Goal: Task Accomplishment & Management: Use online tool/utility

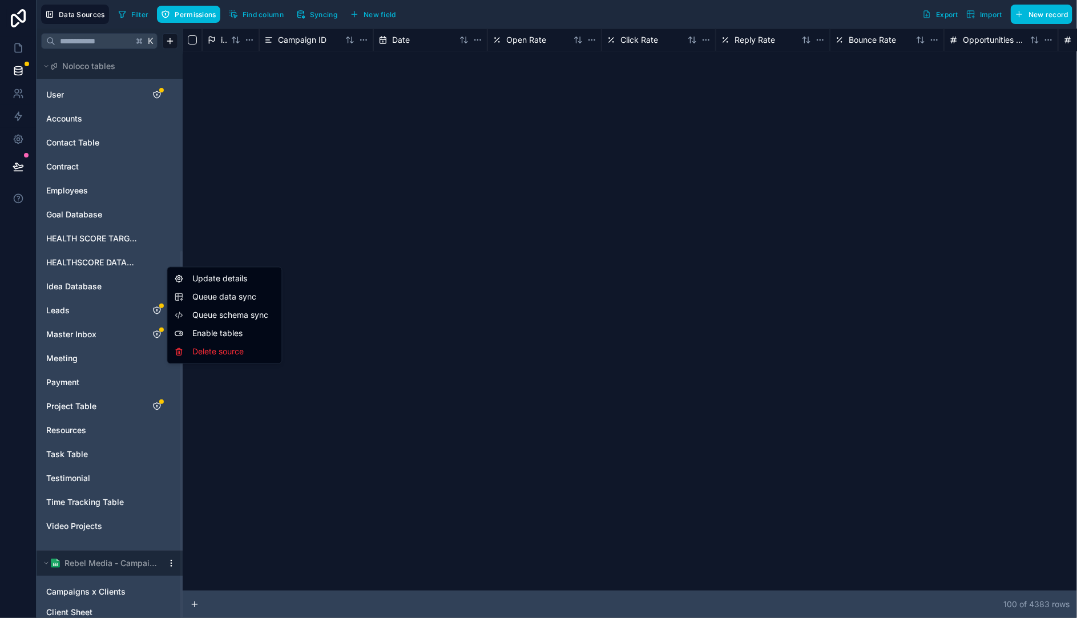
scroll to position [1167, 0]
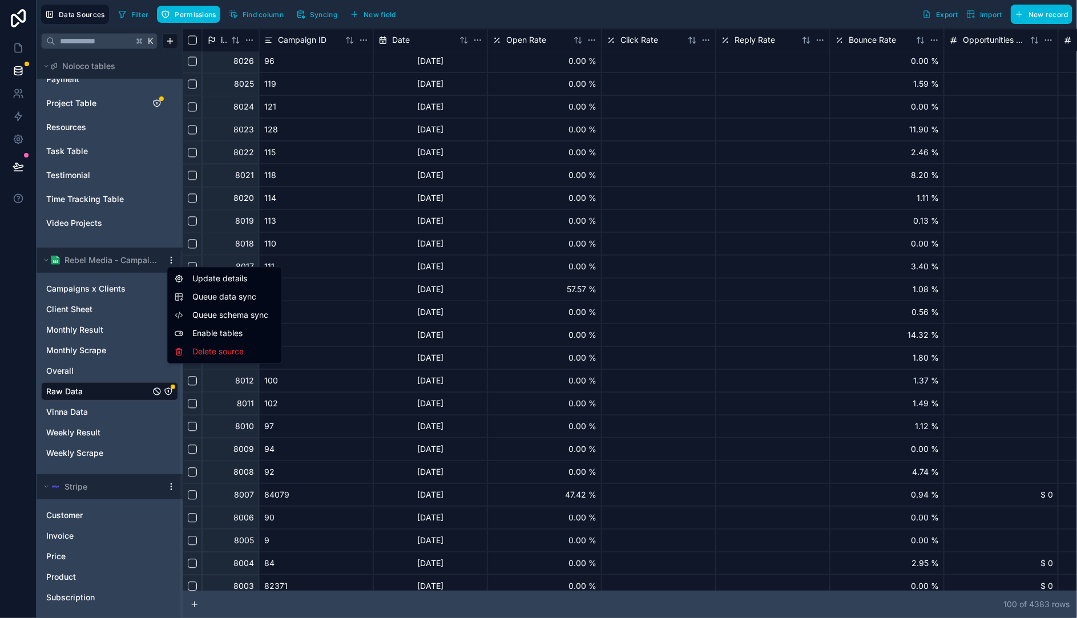
click at [750, 248] on html "Data Sources Filter Permissions Find column Syncing New field Export Import New…" at bounding box center [538, 309] width 1077 height 618
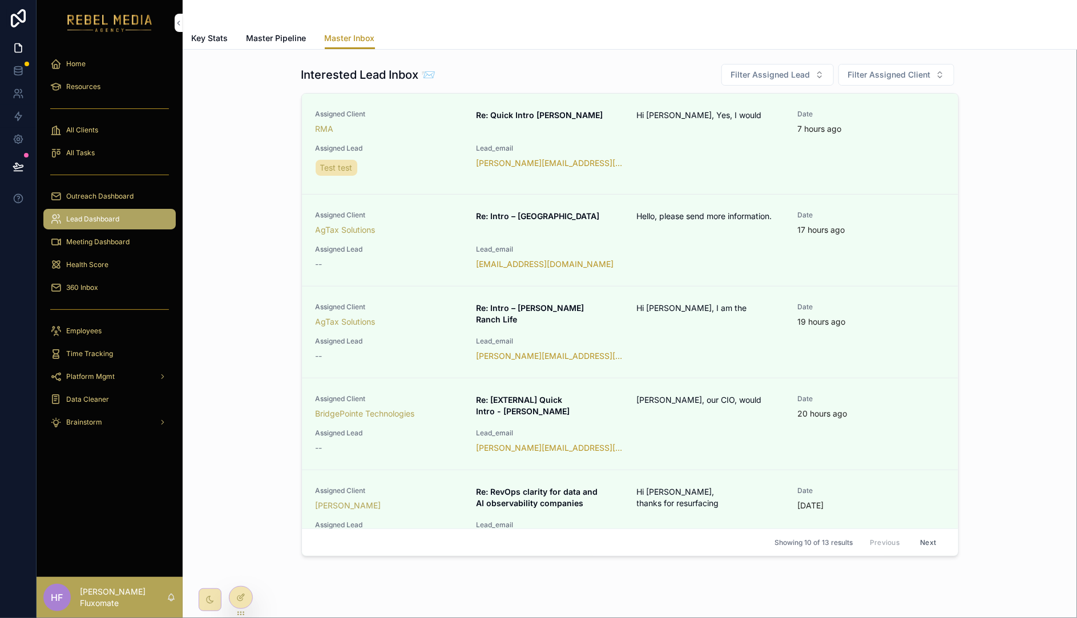
click at [238, 602] on div at bounding box center [241, 598] width 23 height 22
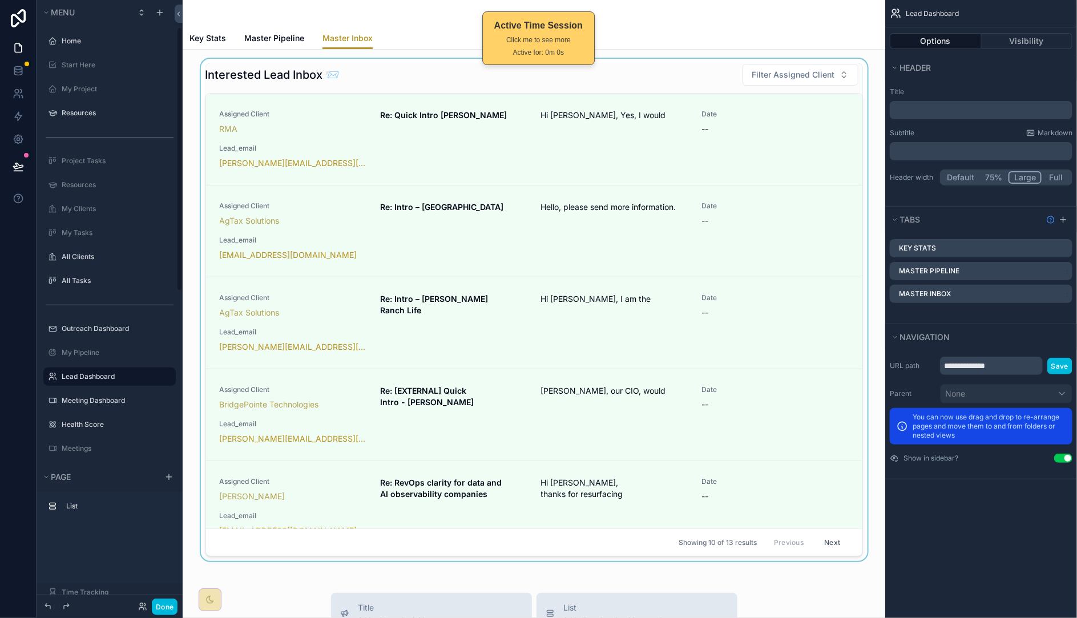
scroll to position [61, 0]
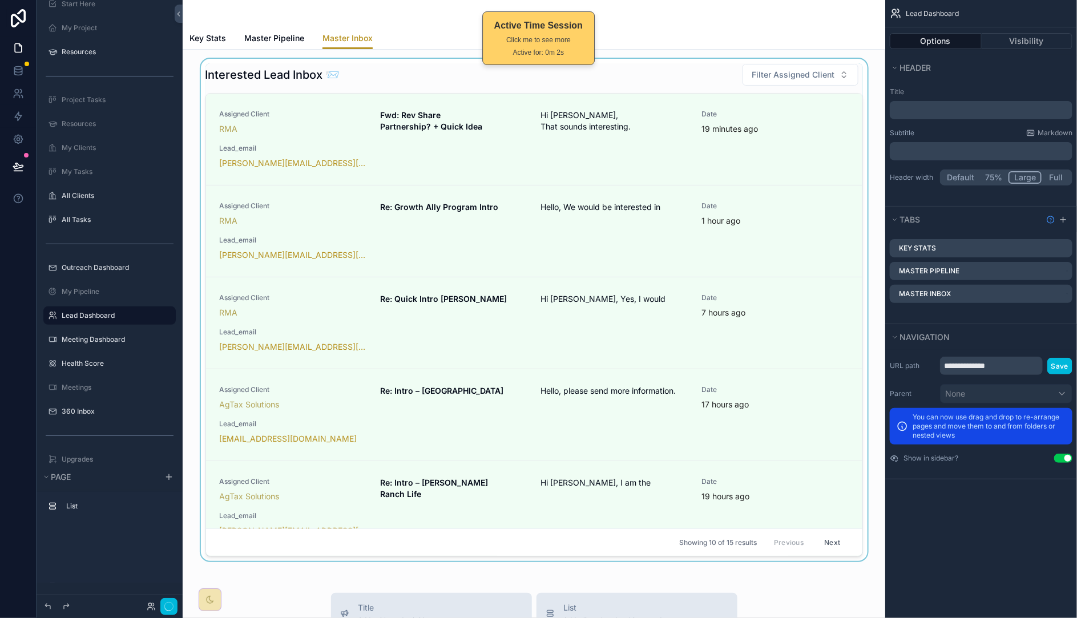
click at [764, 142] on div "scrollable content" at bounding box center [534, 312] width 685 height 507
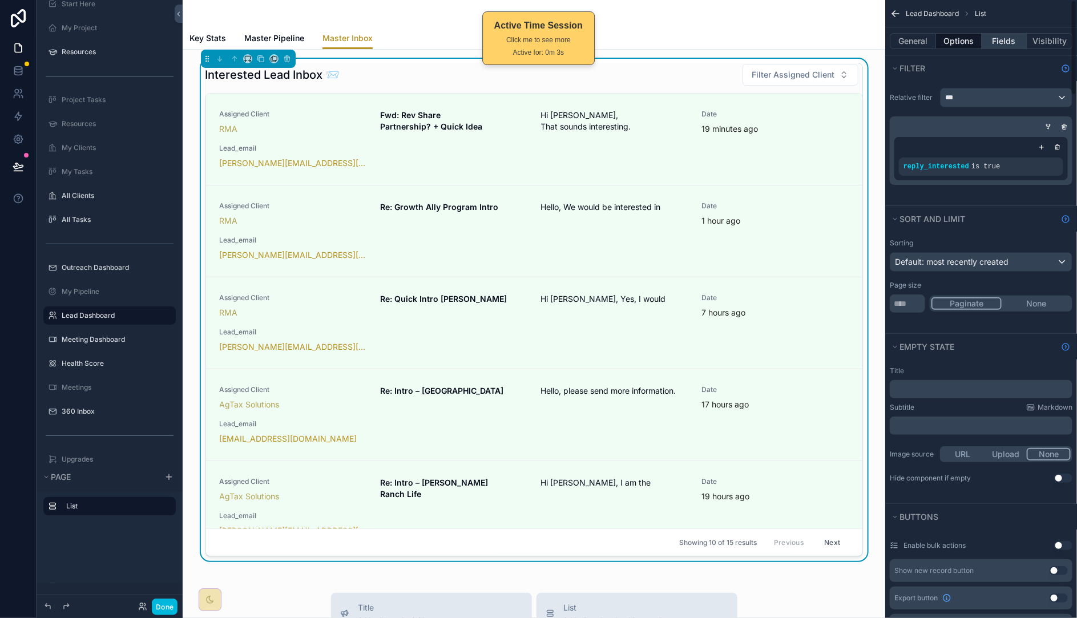
click at [1009, 44] on button "Fields" at bounding box center [1005, 41] width 46 height 16
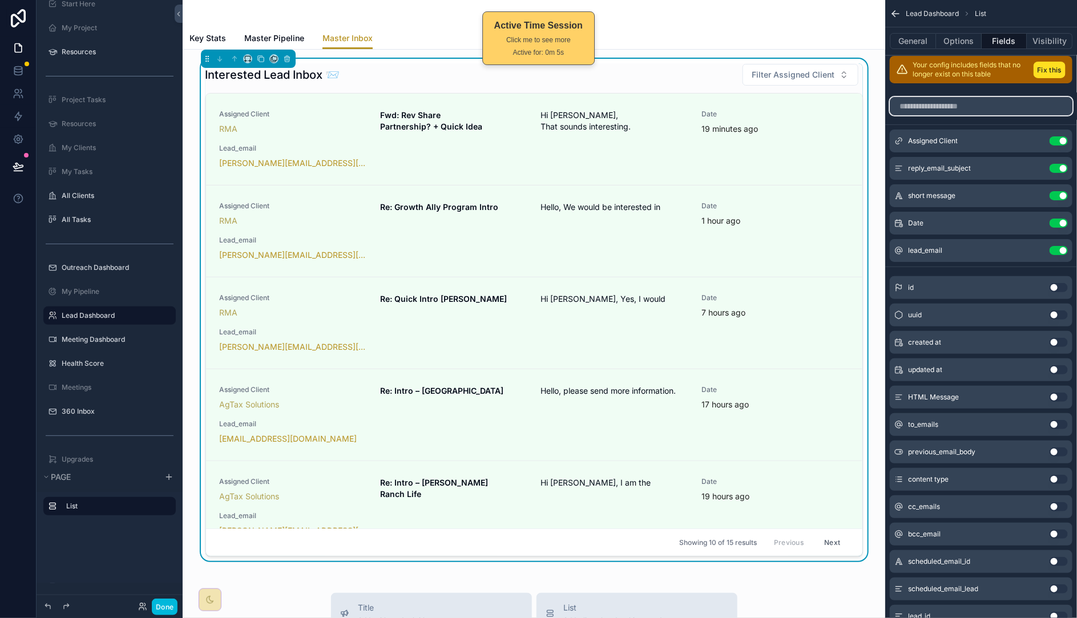
click at [968, 100] on input "scrollable content" at bounding box center [981, 106] width 183 height 18
click at [970, 106] on input "scrollable content" at bounding box center [981, 106] width 183 height 18
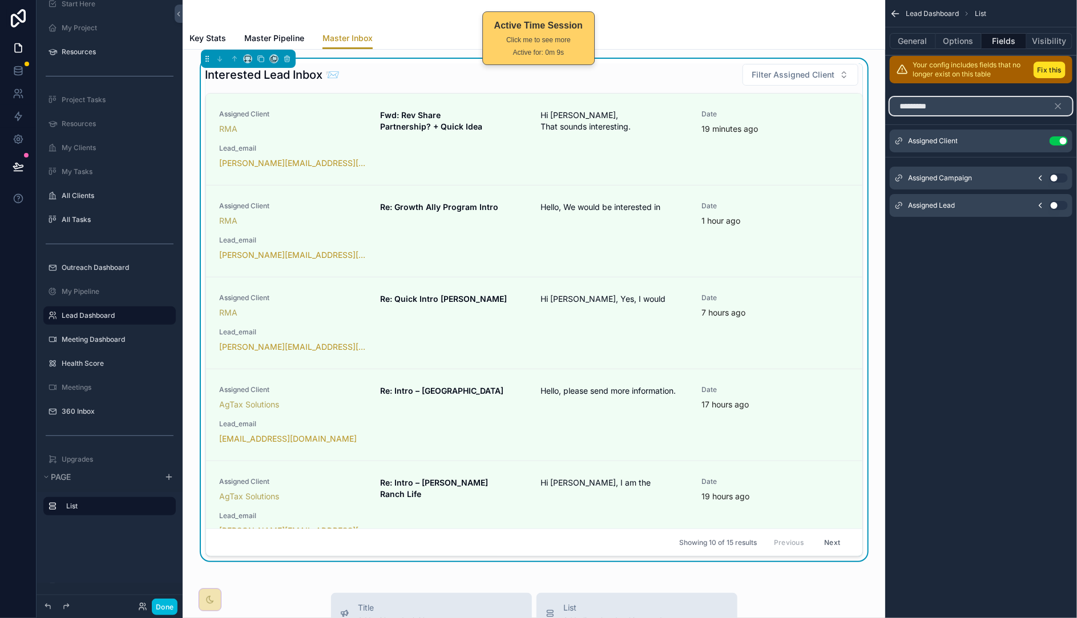
type input "********"
click at [1062, 205] on button "Use setting" at bounding box center [1059, 205] width 18 height 9
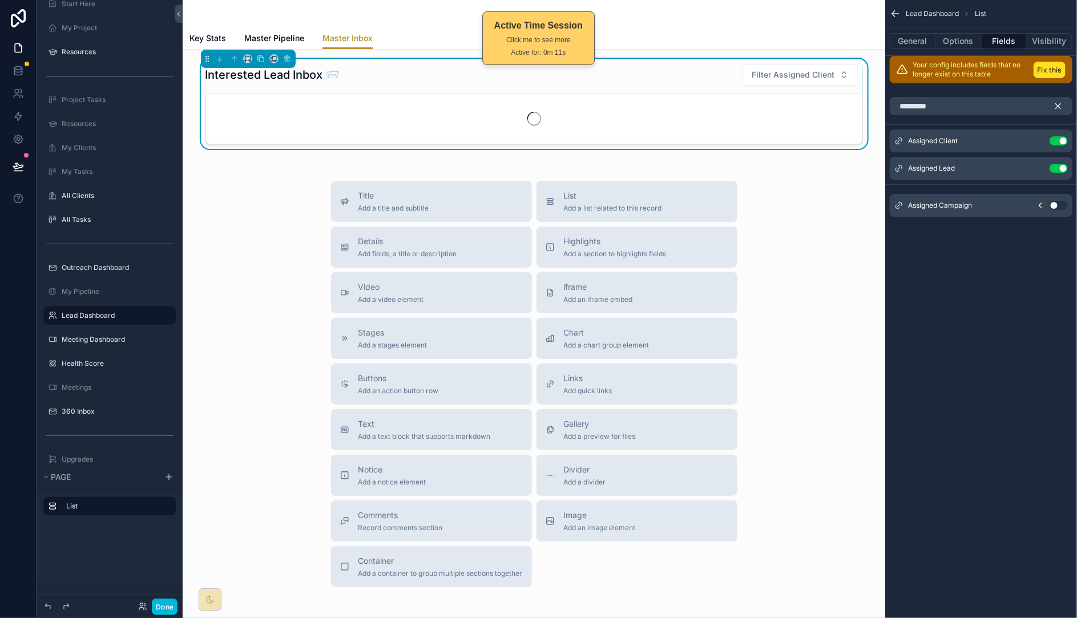
click at [1060, 106] on icon "scrollable content" at bounding box center [1058, 106] width 5 height 5
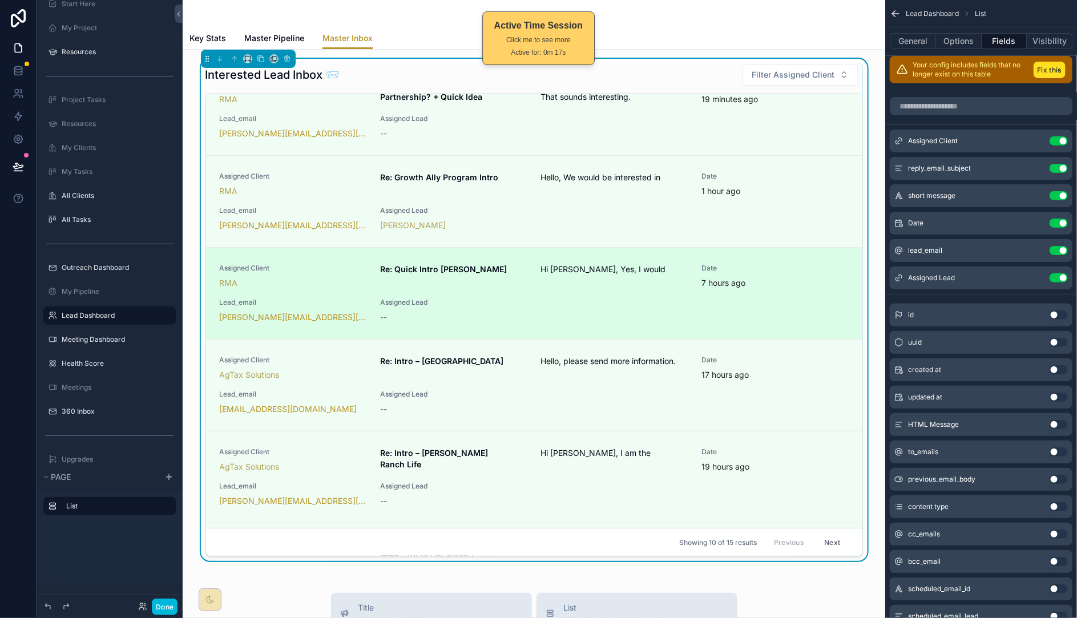
scroll to position [0, 0]
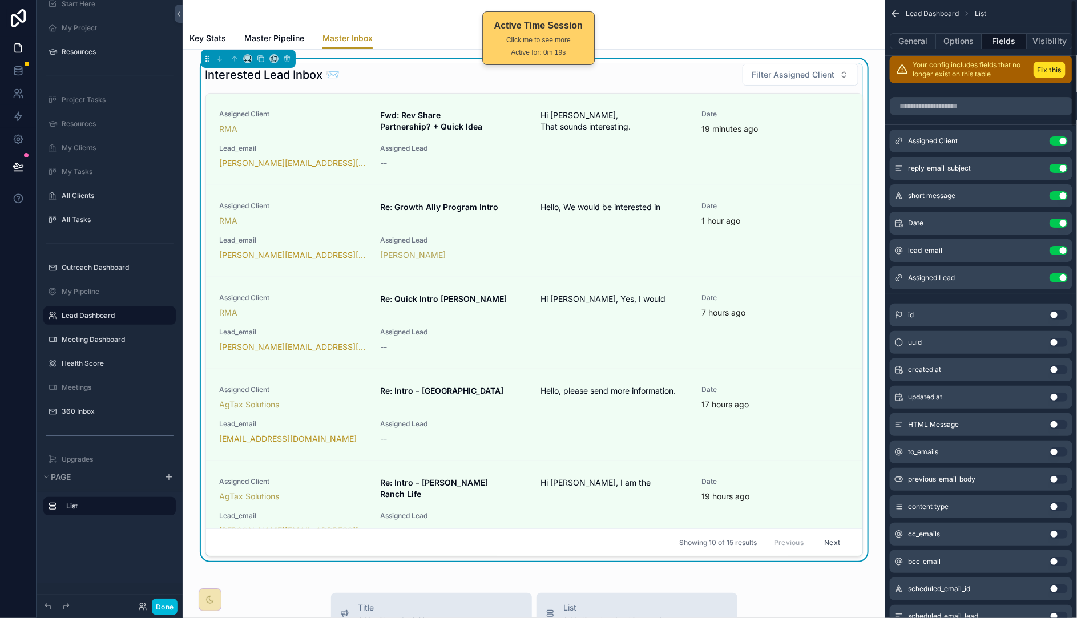
click at [0, 0] on icon "scrollable content" at bounding box center [0, 0] width 0 height 0
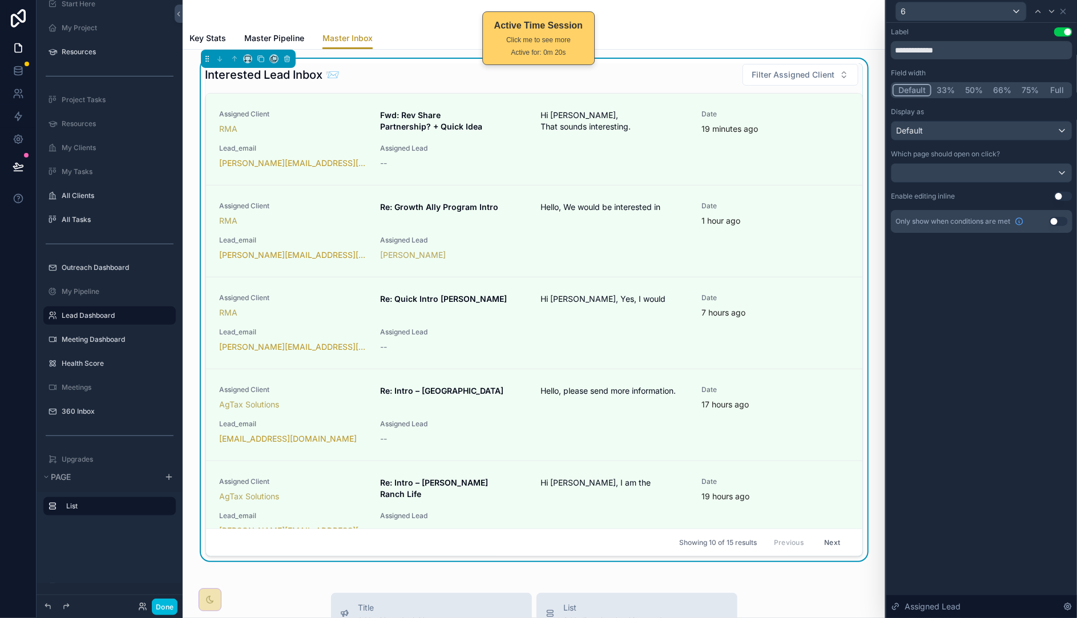
click at [1063, 222] on button "Use setting" at bounding box center [1059, 221] width 18 height 9
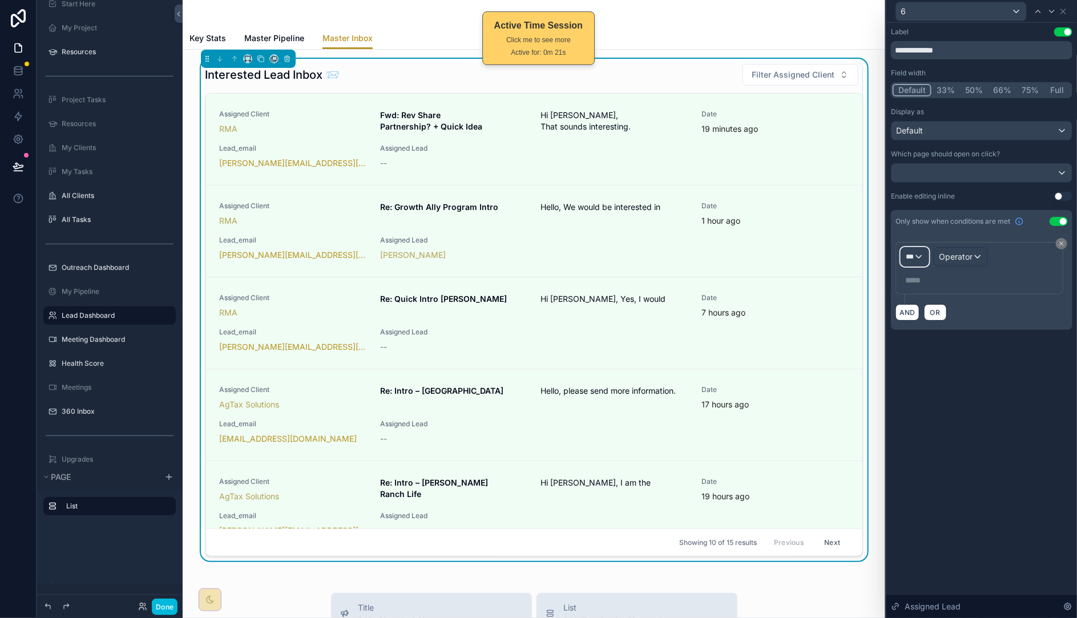
click at [928, 258] on div "***" at bounding box center [915, 257] width 27 height 18
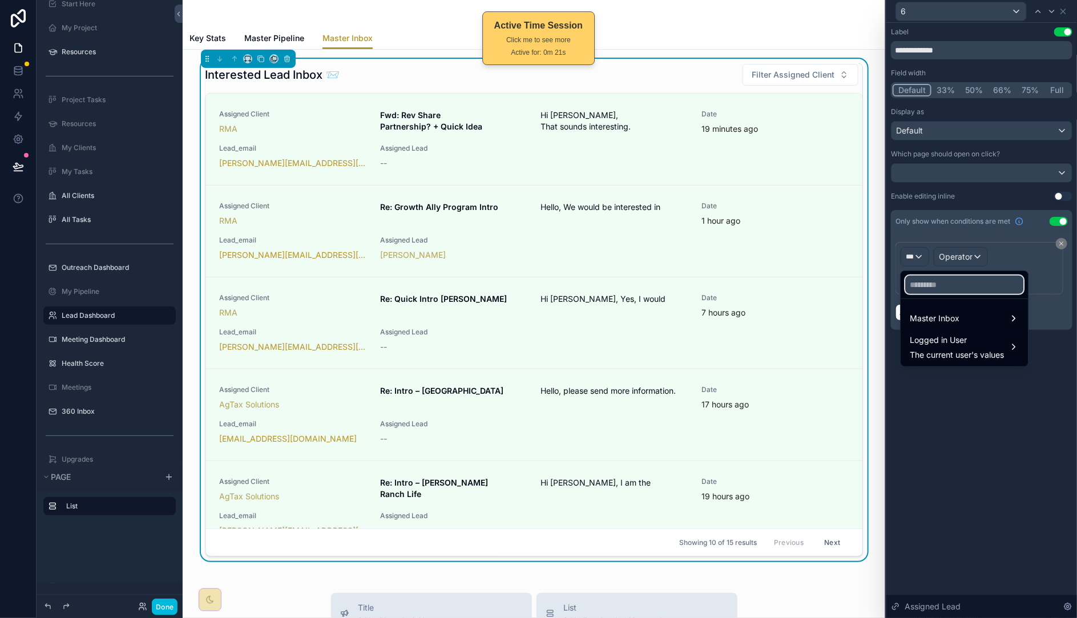
click at [946, 288] on input "text" at bounding box center [965, 285] width 118 height 18
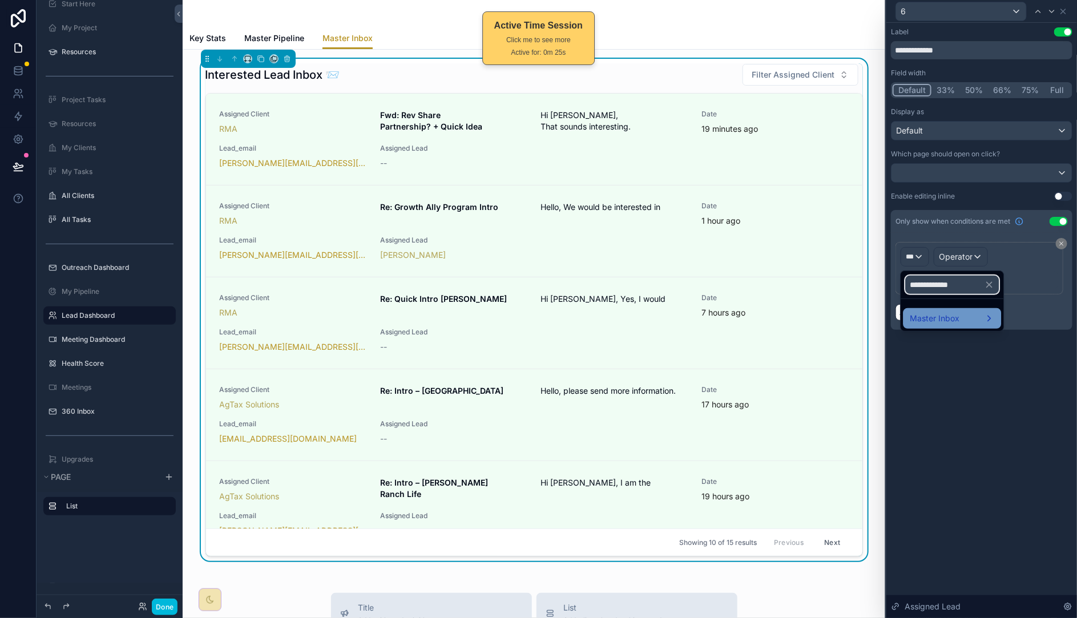
type input "**********"
click at [934, 312] on span "Master Inbox" at bounding box center [936, 319] width 50 height 14
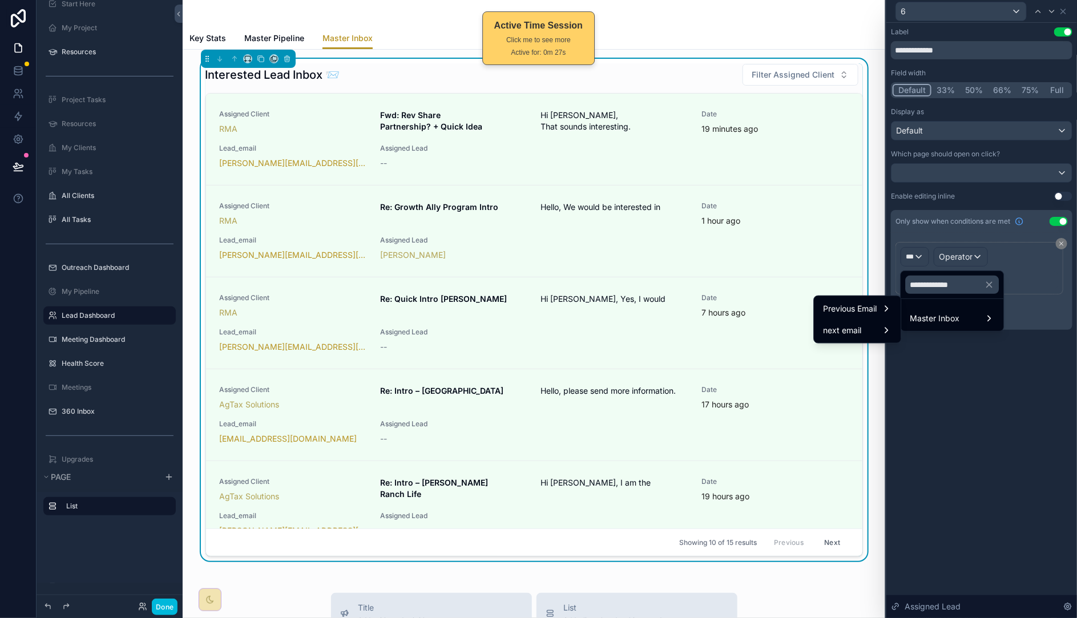
click at [960, 371] on div at bounding box center [982, 309] width 191 height 618
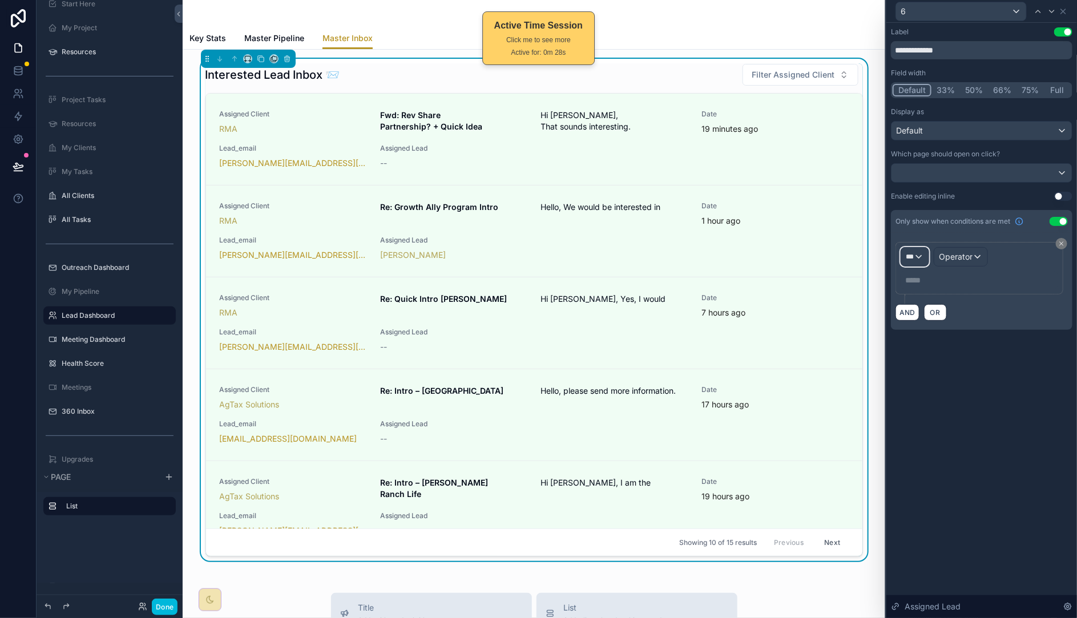
click at [920, 255] on div "***" at bounding box center [915, 257] width 27 height 18
click at [1004, 283] on button "button" at bounding box center [994, 284] width 19 height 27
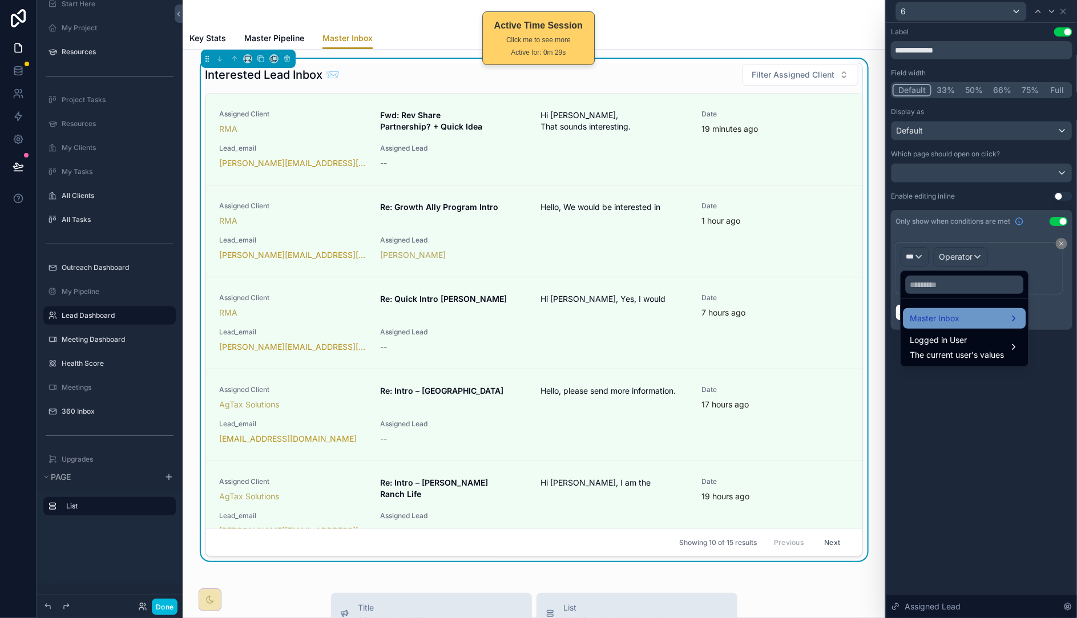
click at [967, 322] on div "Master Inbox" at bounding box center [965, 319] width 109 height 14
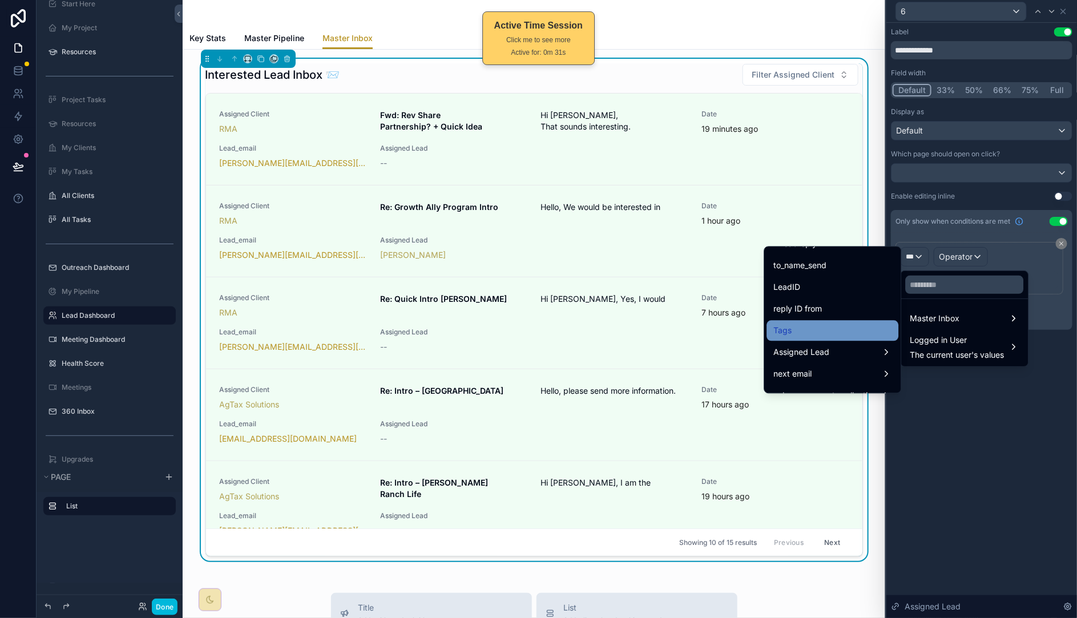
scroll to position [2134, 0]
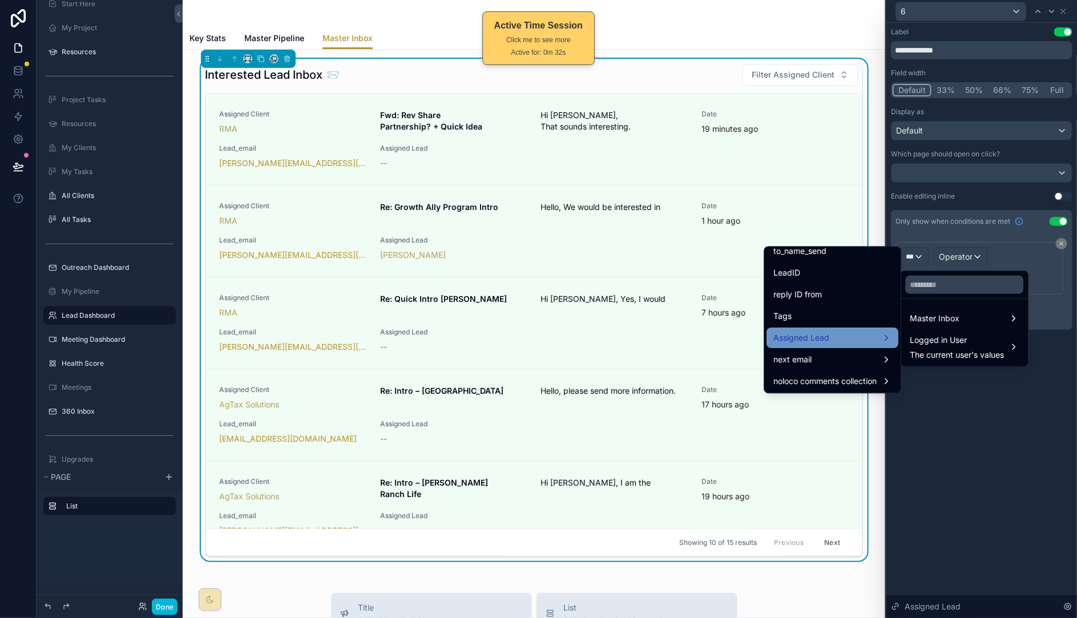
click at [854, 328] on div "Assigned Lead" at bounding box center [833, 338] width 132 height 21
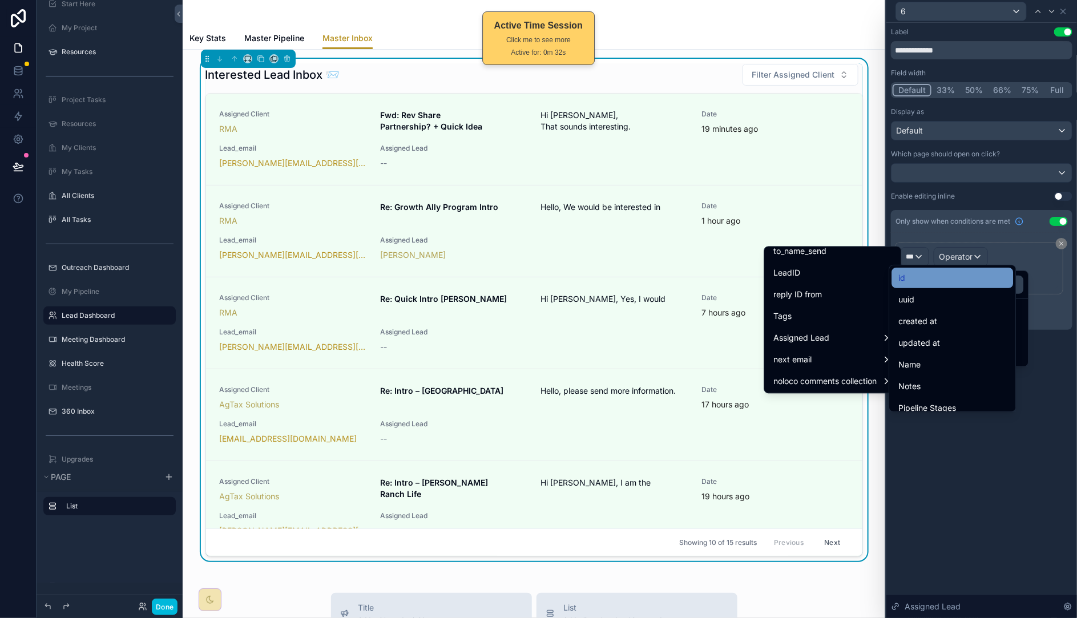
click at [928, 277] on div "id" at bounding box center [953, 278] width 108 height 14
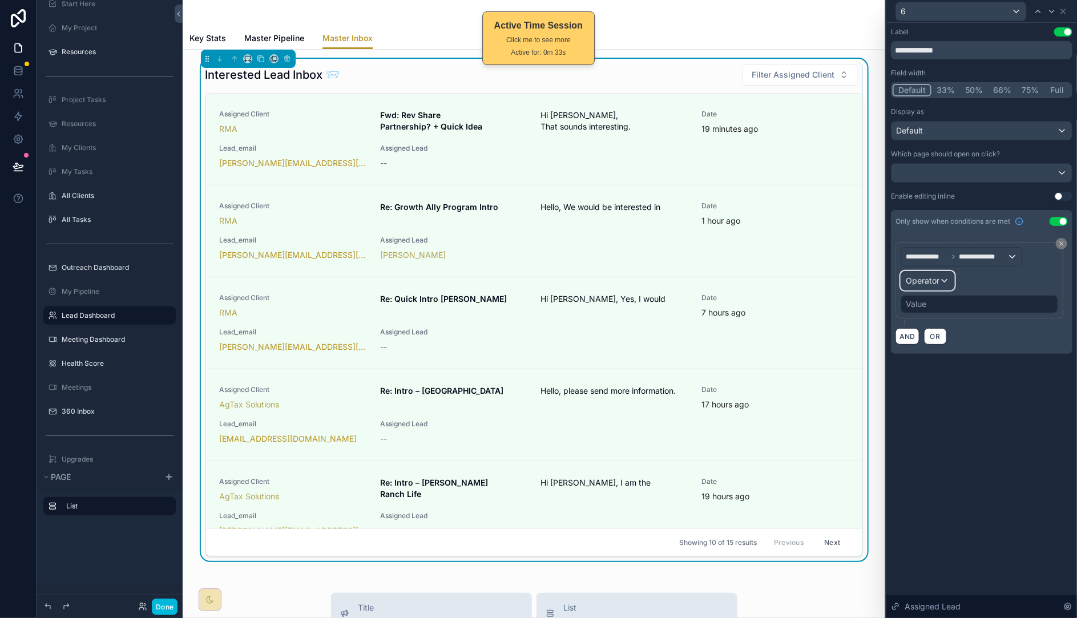
click at [932, 281] on span "Operator" at bounding box center [923, 281] width 34 height 10
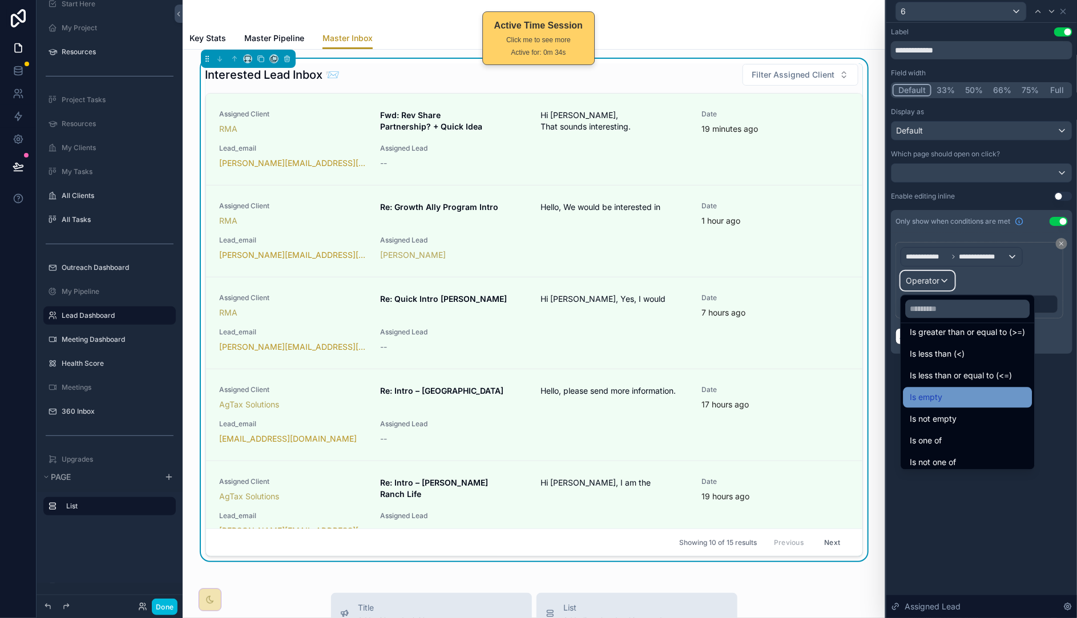
scroll to position [81, 0]
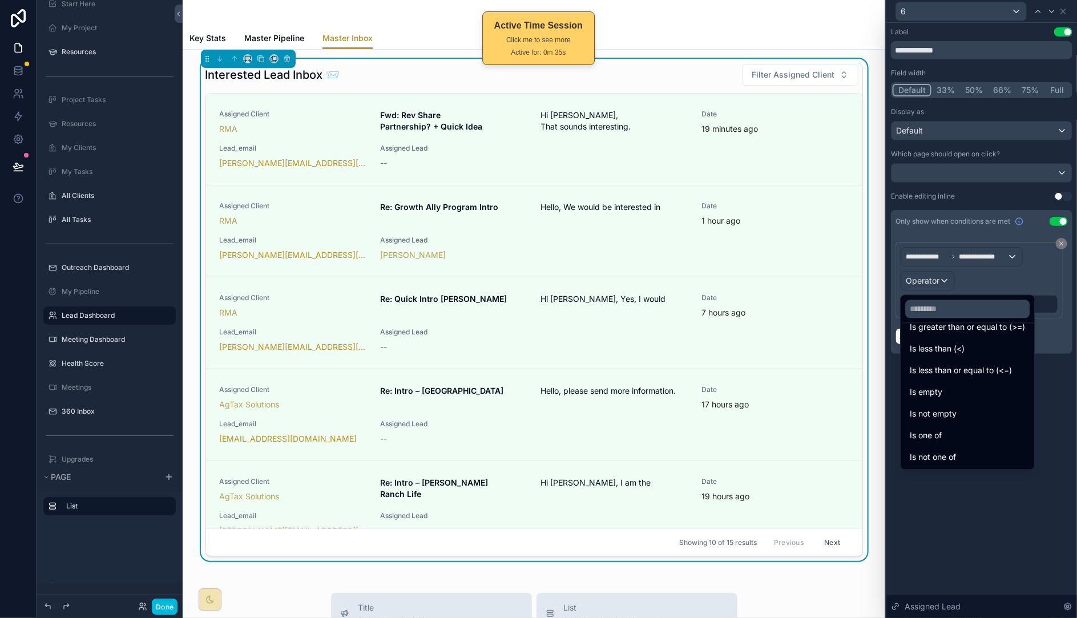
click at [954, 408] on span "Is not empty" at bounding box center [934, 415] width 47 height 14
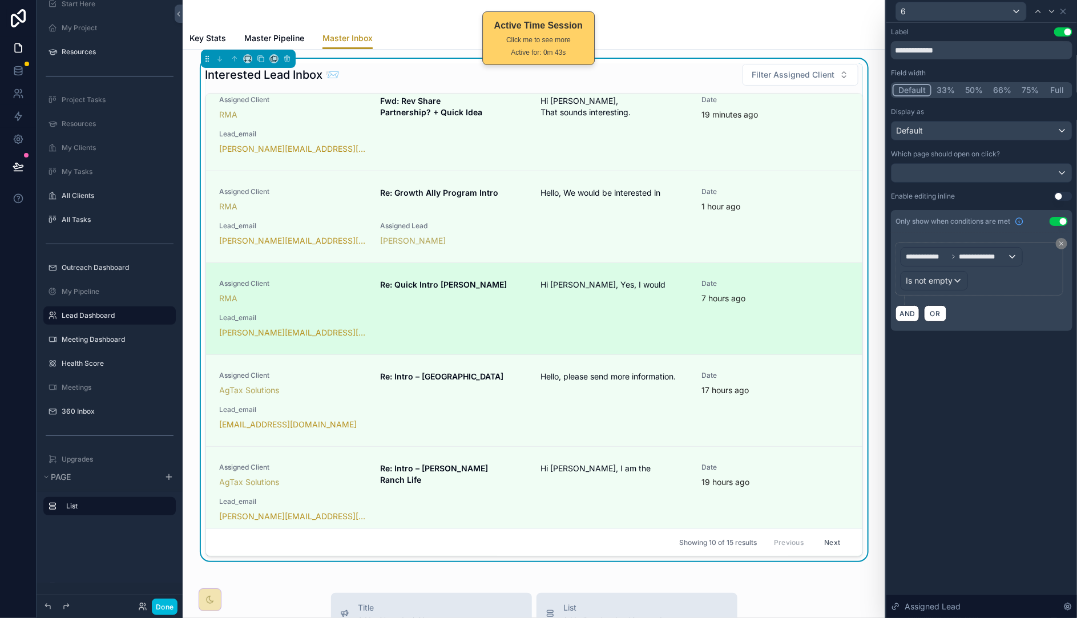
scroll to position [0, 0]
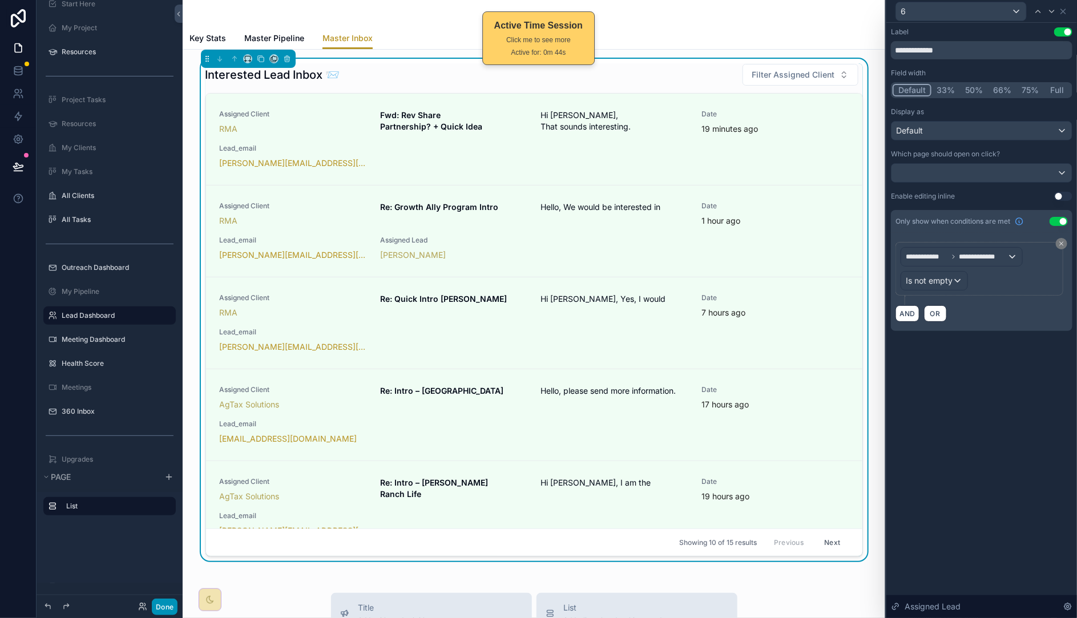
click at [174, 607] on button "Done" at bounding box center [165, 607] width 26 height 17
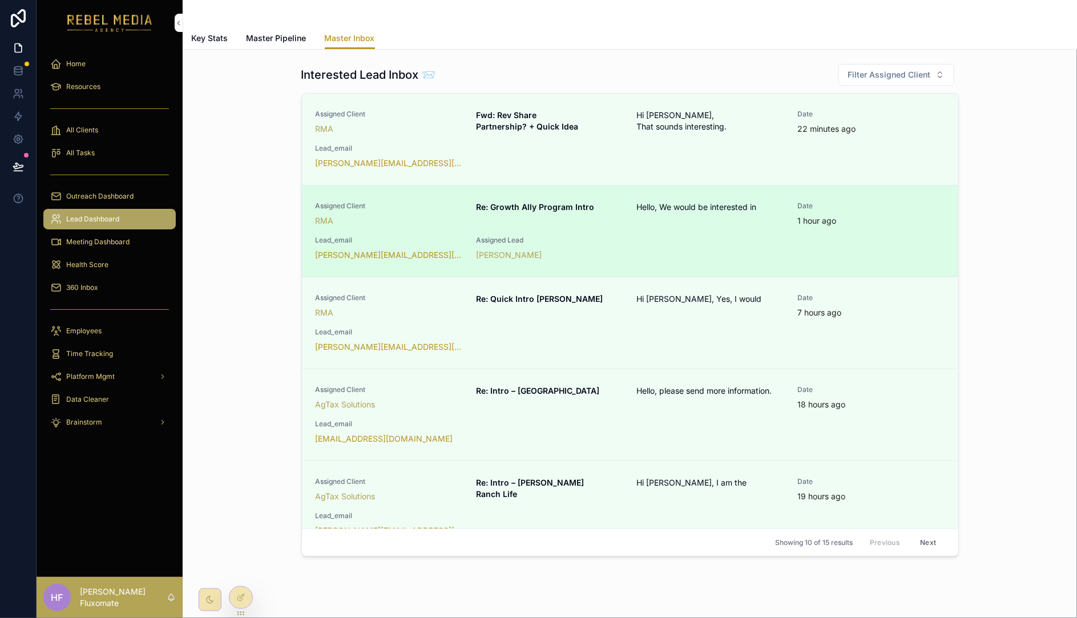
click at [739, 243] on div "Assigned Client RMA Re: Growth Ally Program Intro Hello, We would be interested…" at bounding box center [630, 231] width 629 height 59
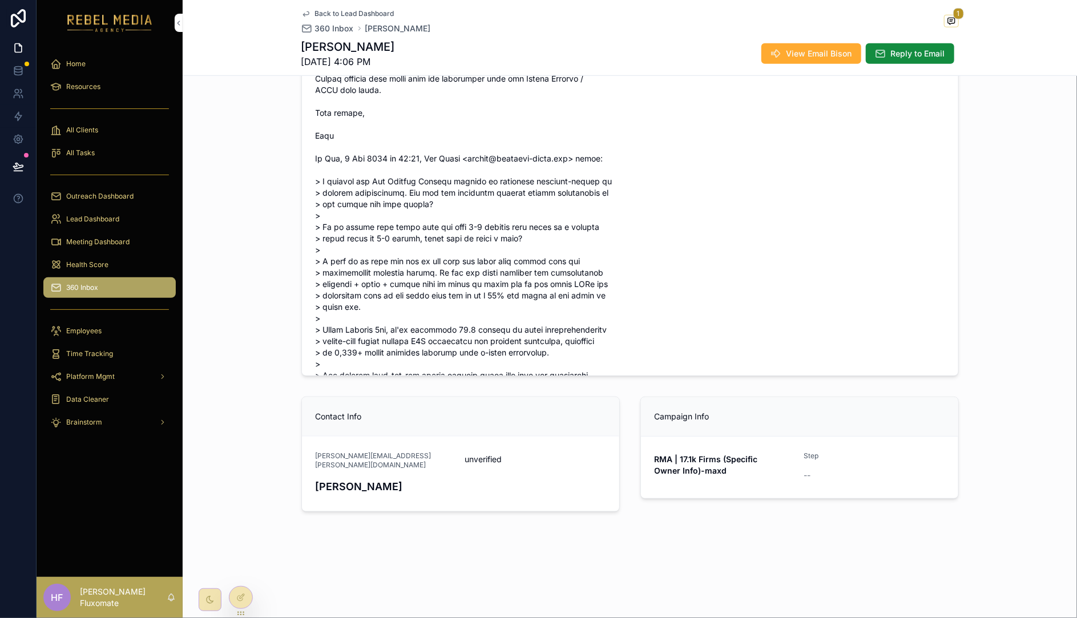
click at [336, 7] on div "Back to Lead Dashboard 360 Inbox Beth Smith 1 Beth Smith 10/10/2025 4:06 PM Vie…" at bounding box center [630, 37] width 658 height 75
click at [341, 11] on span "Back to Lead Dashboard" at bounding box center [354, 13] width 79 height 9
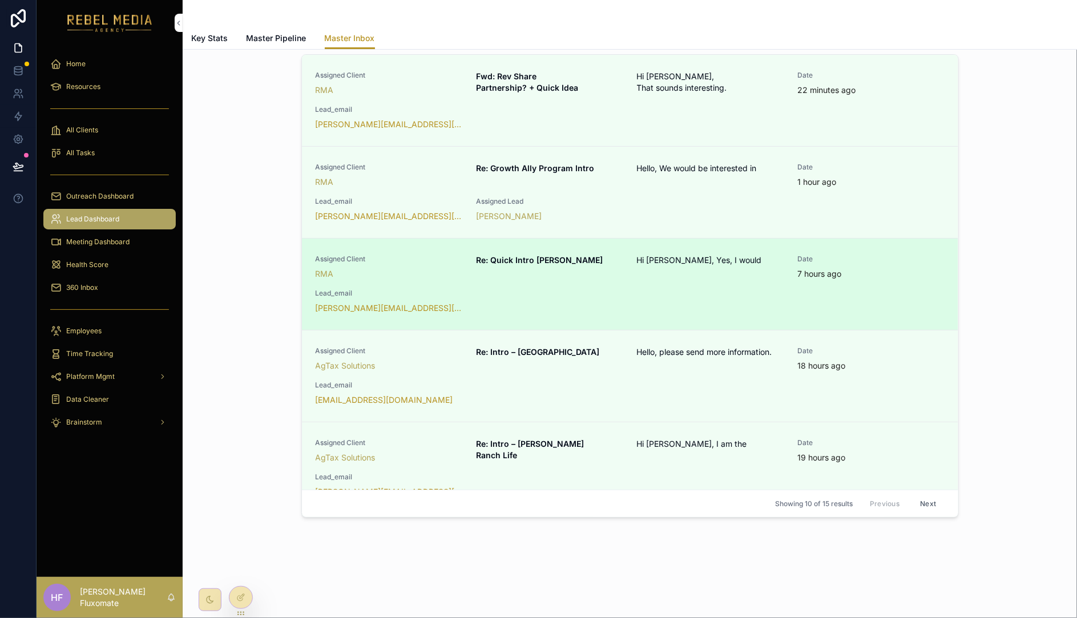
scroll to position [39, 0]
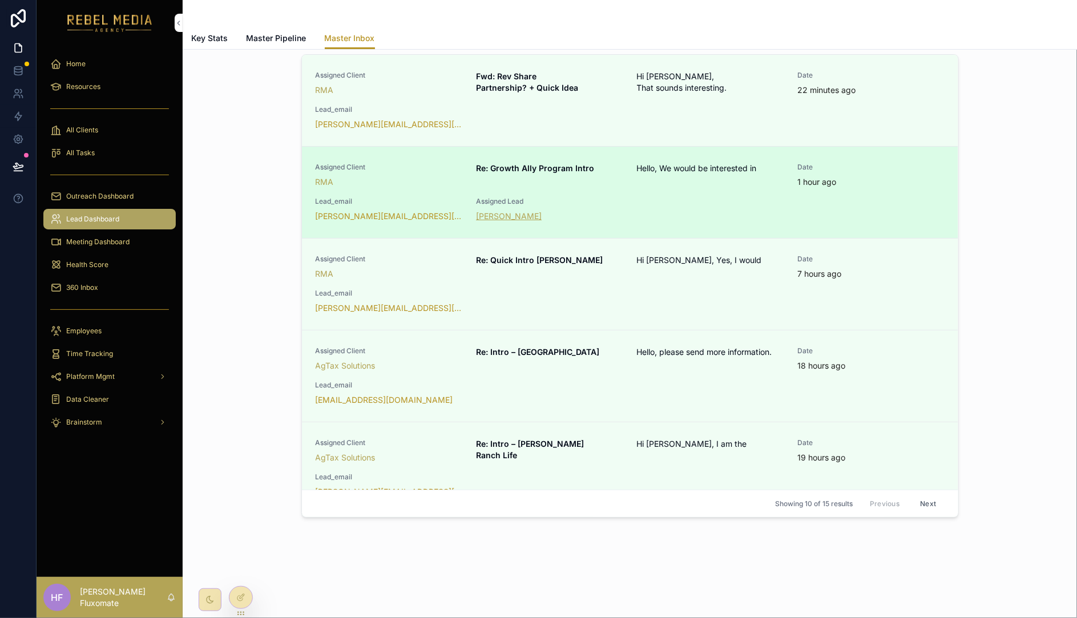
click at [490, 212] on span "Beth Smith" at bounding box center [509, 216] width 66 height 11
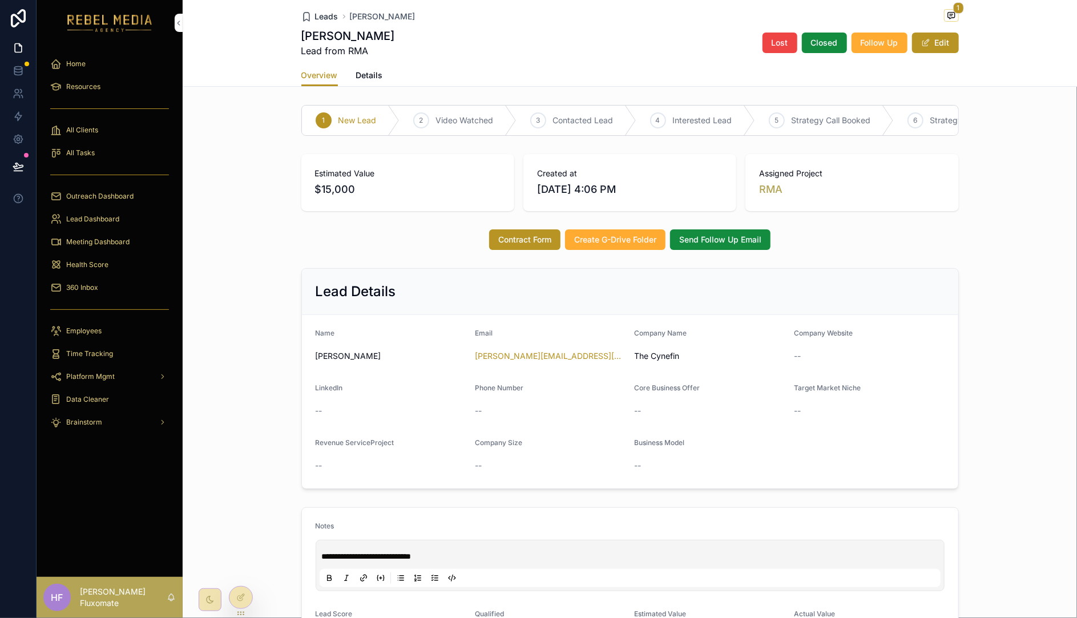
click at [315, 15] on span "Leads" at bounding box center [326, 16] width 23 height 11
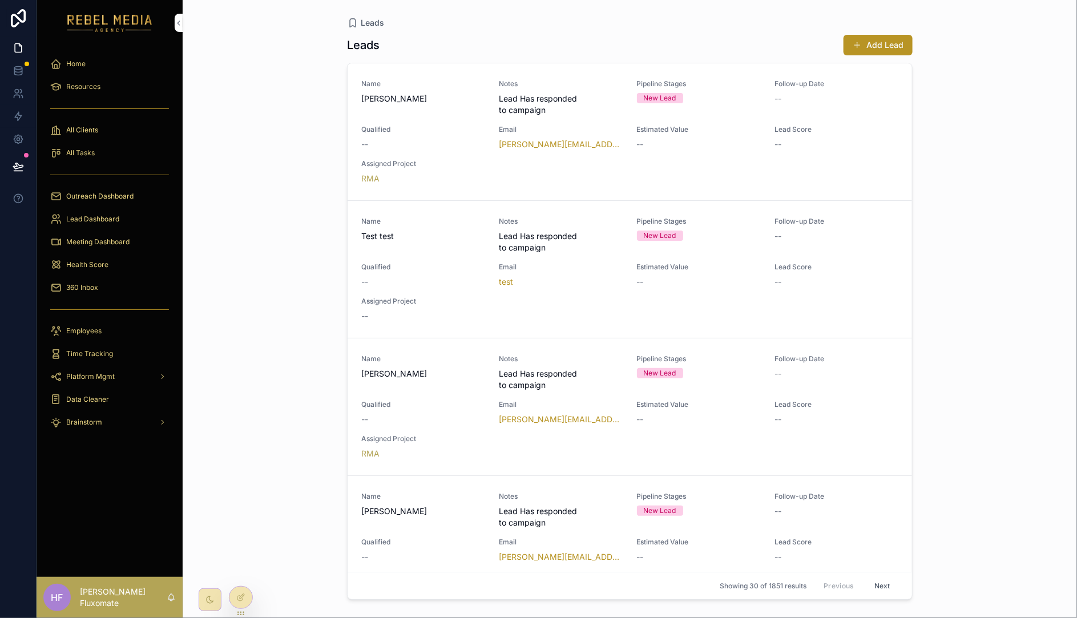
click at [89, 283] on span "360 Inbox" at bounding box center [82, 287] width 32 height 9
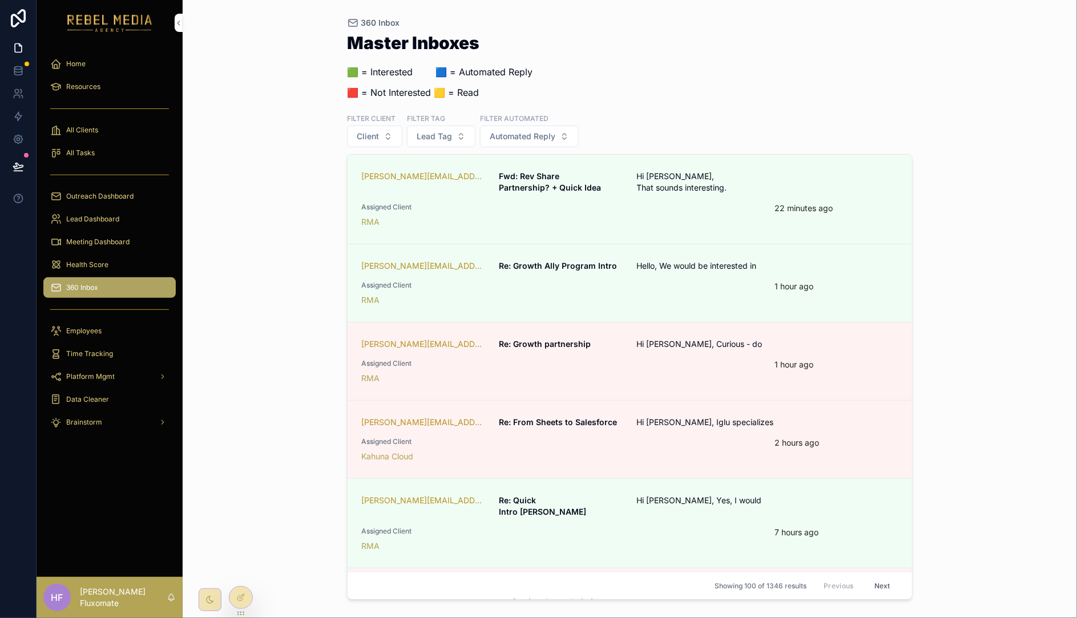
click at [107, 219] on span "Lead Dashboard" at bounding box center [92, 219] width 53 height 9
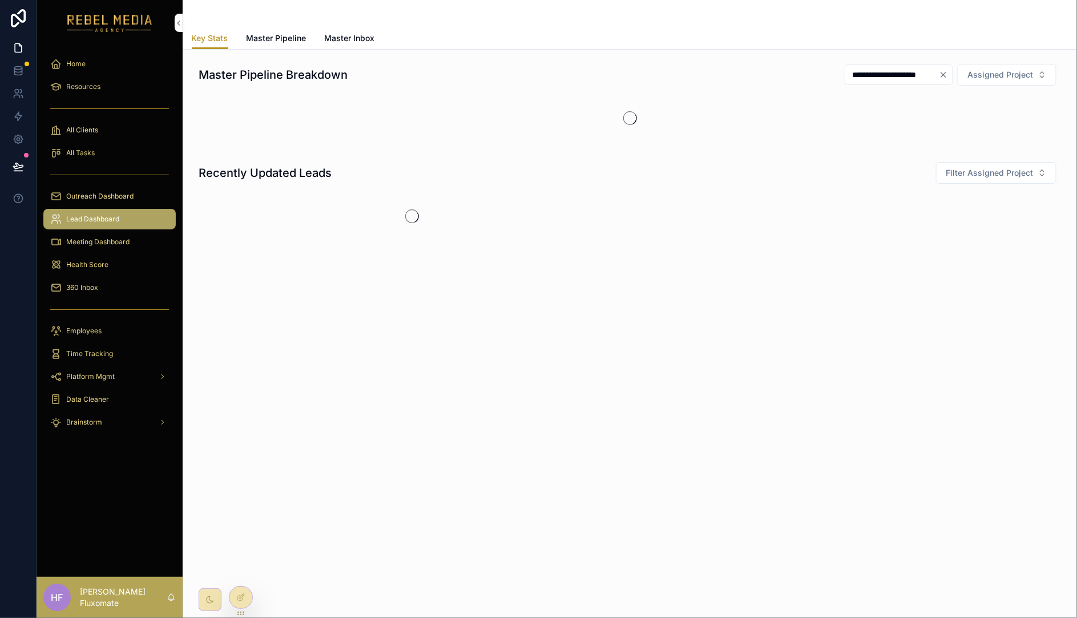
click at [363, 37] on span "Master Inbox" at bounding box center [350, 38] width 50 height 11
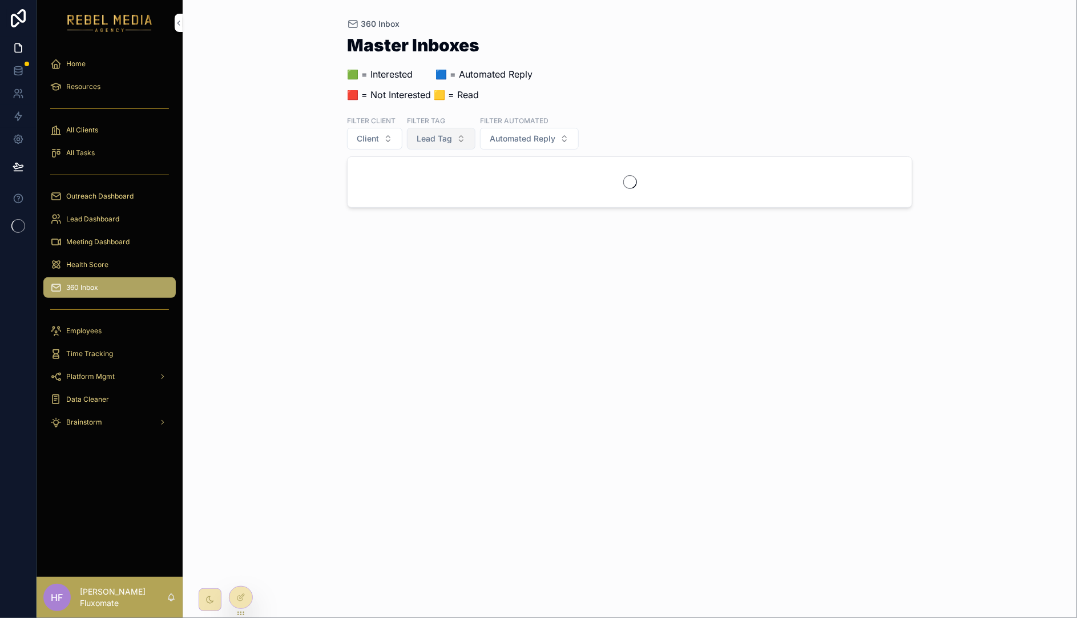
click at [439, 142] on span "Lead Tag" at bounding box center [434, 138] width 35 height 11
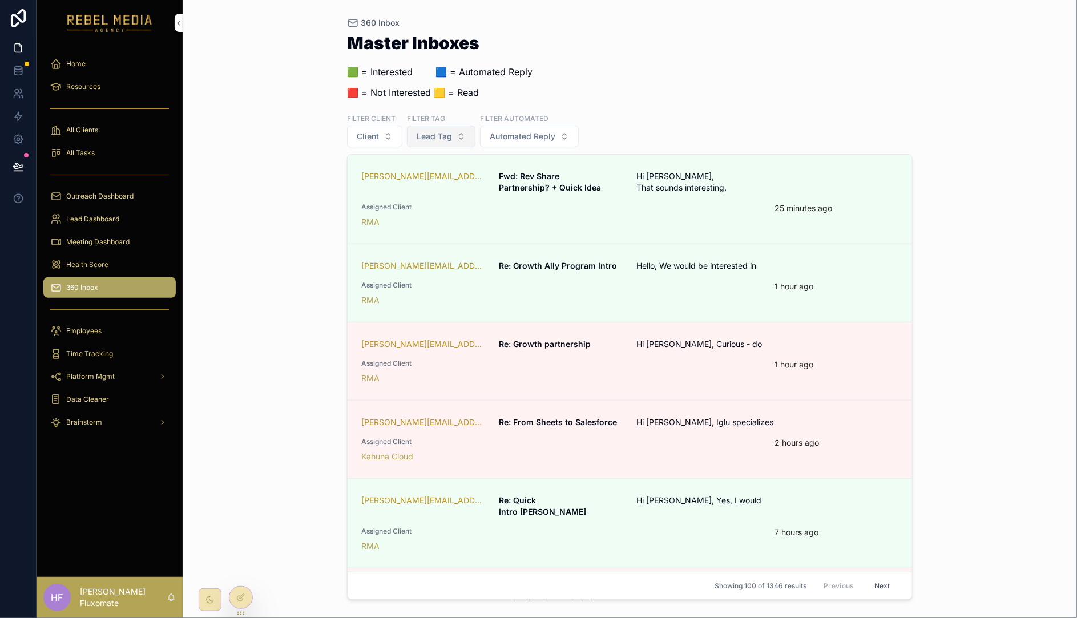
click at [449, 136] on span "Lead Tag" at bounding box center [434, 136] width 35 height 11
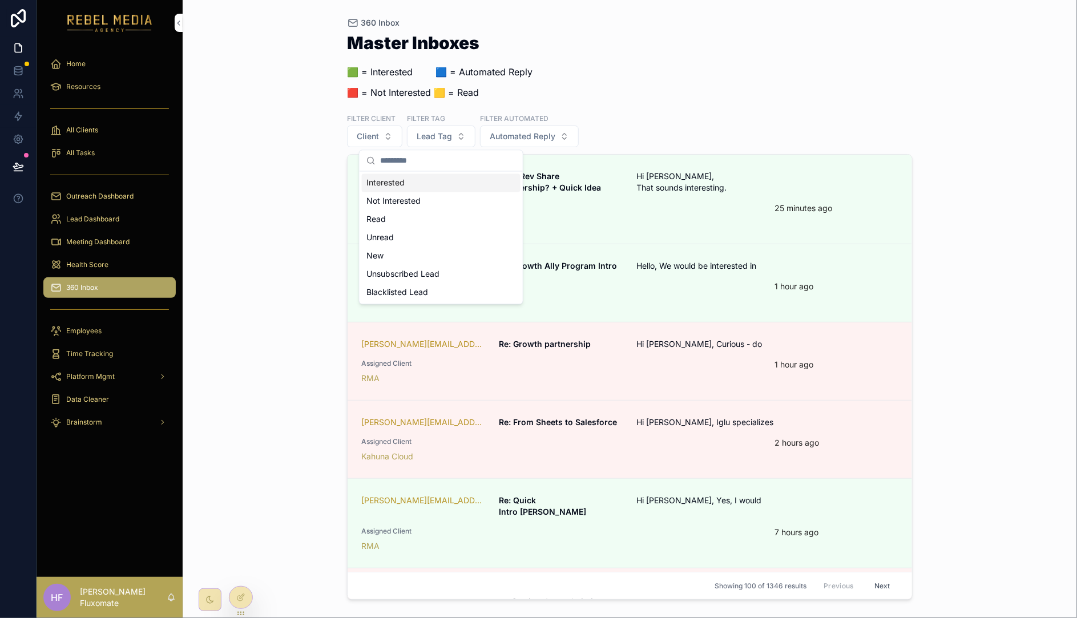
click at [430, 186] on div "Interested" at bounding box center [441, 183] width 159 height 18
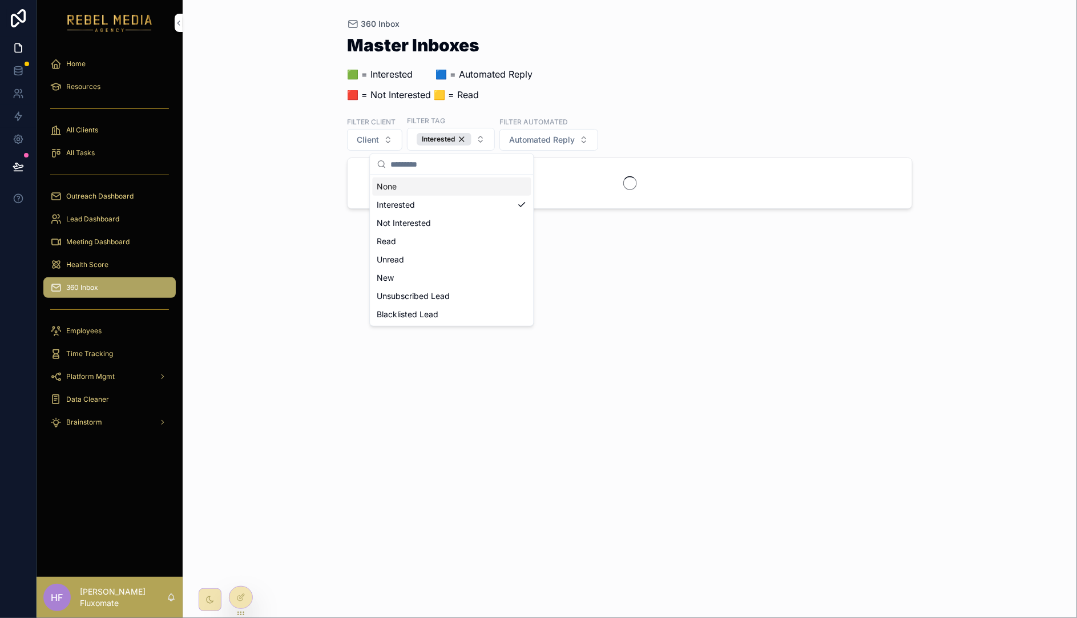
click at [672, 55] on div "Master Inboxes 🟩 = Interested ‎ ‎ ‎ ‎ ‎ ‎‎ ‎ 🟦 = Automated Reply 🟥 = Not Intere…" at bounding box center [630, 73] width 566 height 72
